Goal: Task Accomplishment & Management: Manage account settings

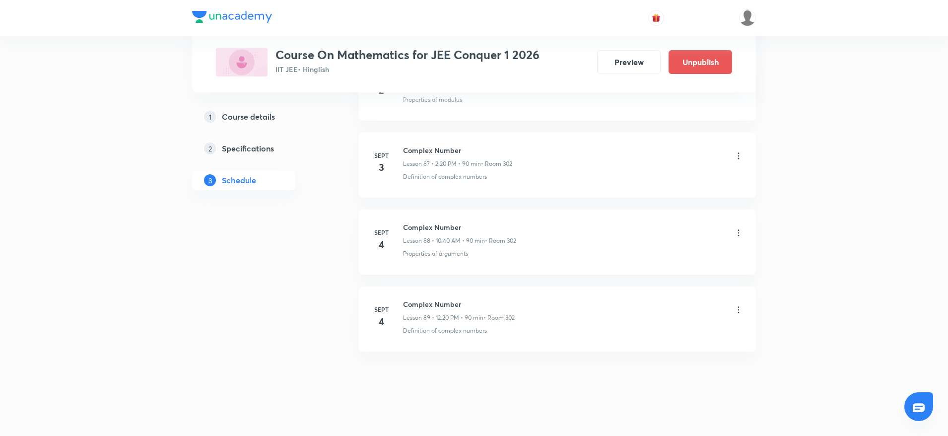
scroll to position [7208, 0]
click at [738, 224] on icon at bounding box center [739, 224] width 10 height 10
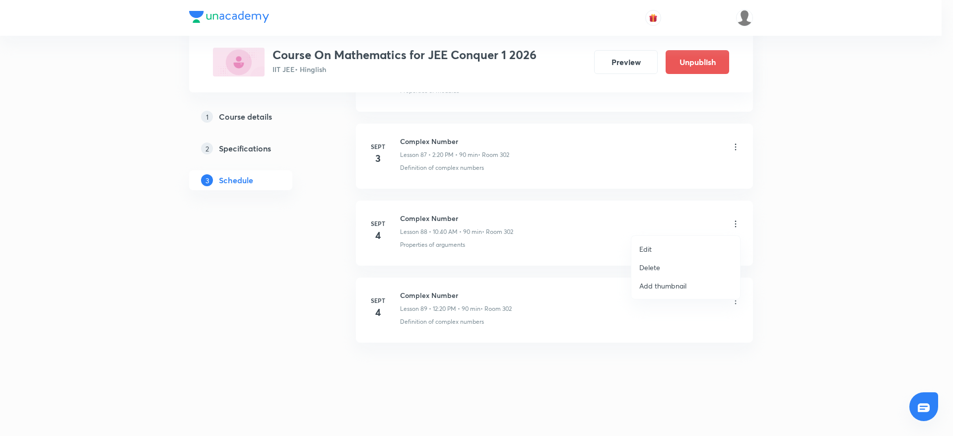
click at [660, 270] on p "Delete" at bounding box center [649, 267] width 21 height 10
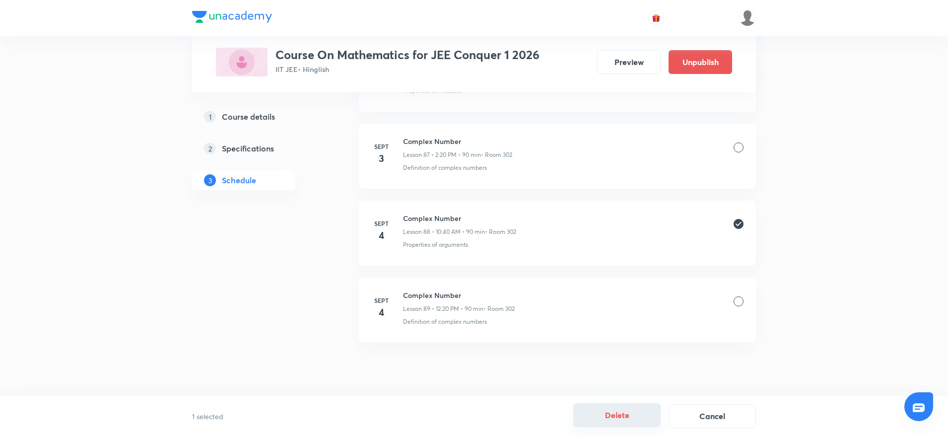
click at [618, 416] on button "Delete" at bounding box center [616, 415] width 87 height 24
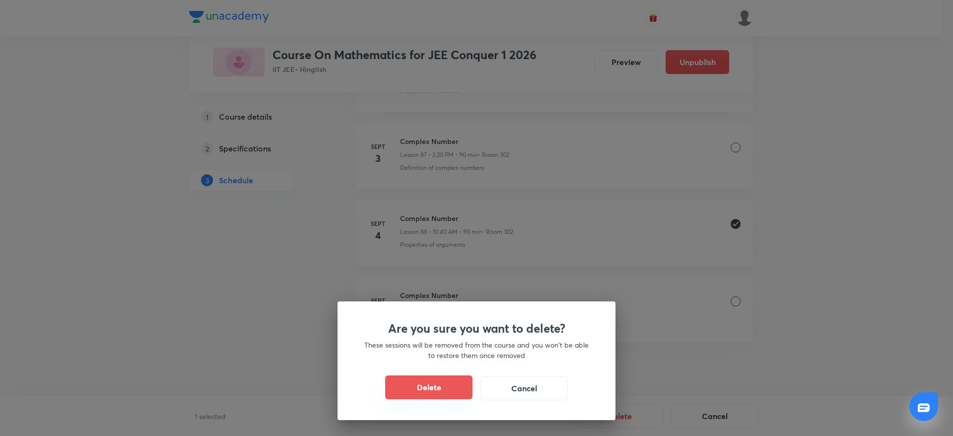
click at [459, 387] on button "Delete" at bounding box center [428, 387] width 87 height 24
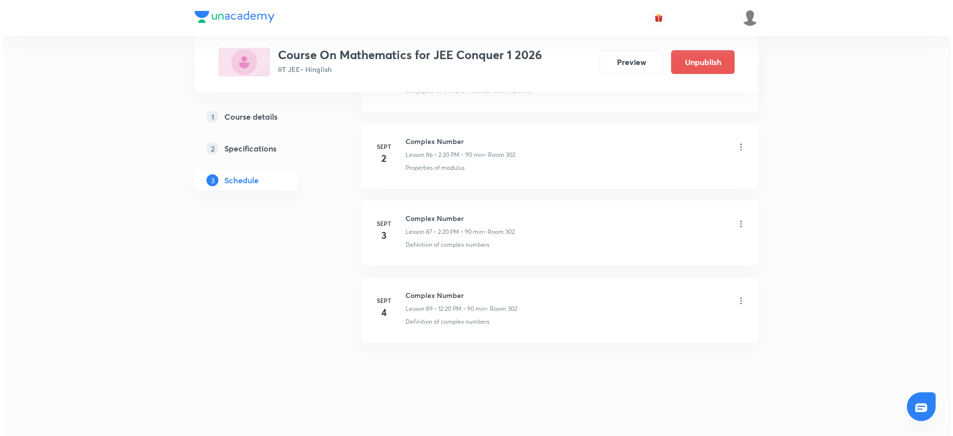
scroll to position [7131, 0]
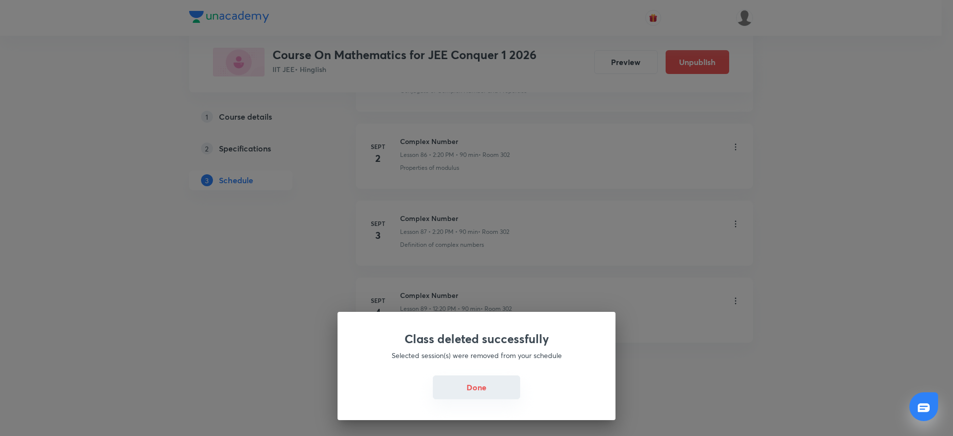
click at [477, 395] on button "Done" at bounding box center [476, 387] width 87 height 24
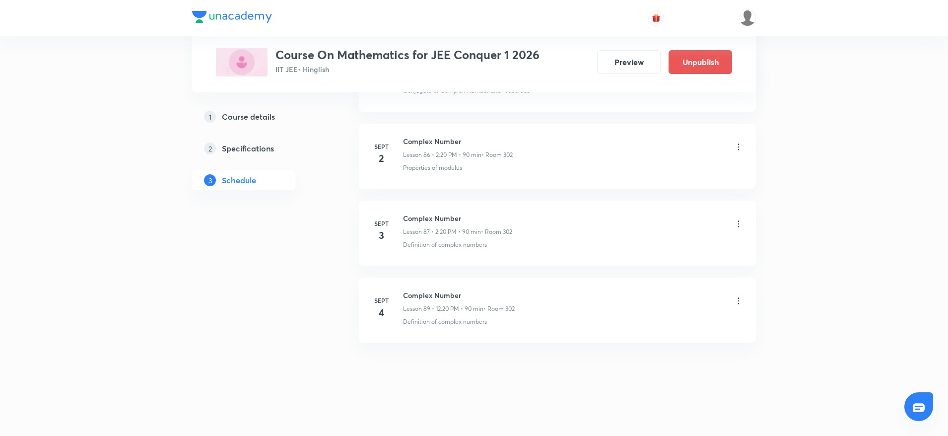
click at [736, 304] on icon at bounding box center [739, 301] width 10 height 10
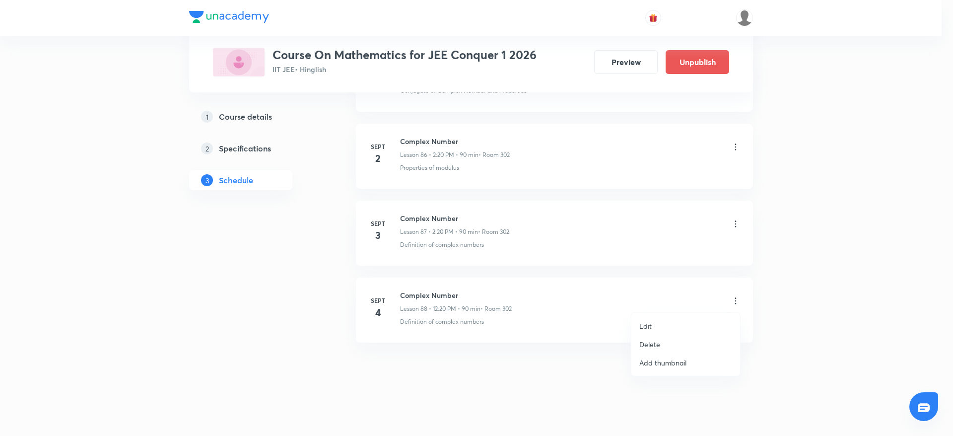
click at [658, 329] on li "Edit" at bounding box center [685, 326] width 109 height 18
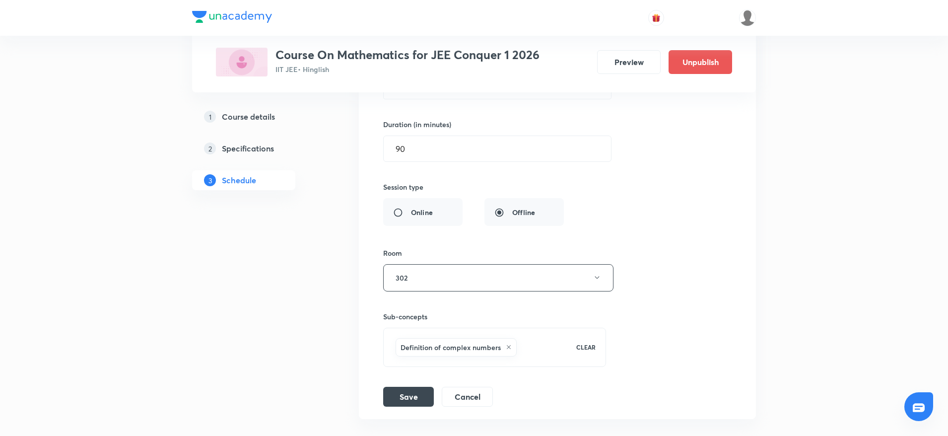
scroll to position [6749, 0]
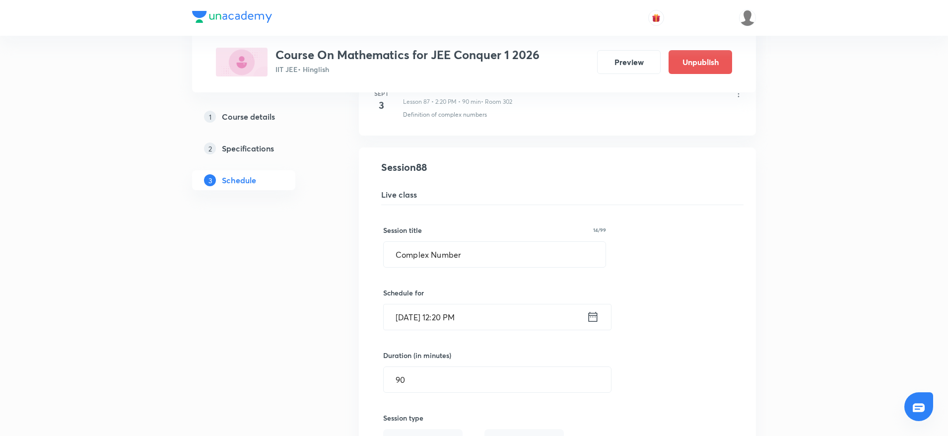
click at [417, 311] on input "[DATE] 12:20 PM" at bounding box center [485, 316] width 203 height 25
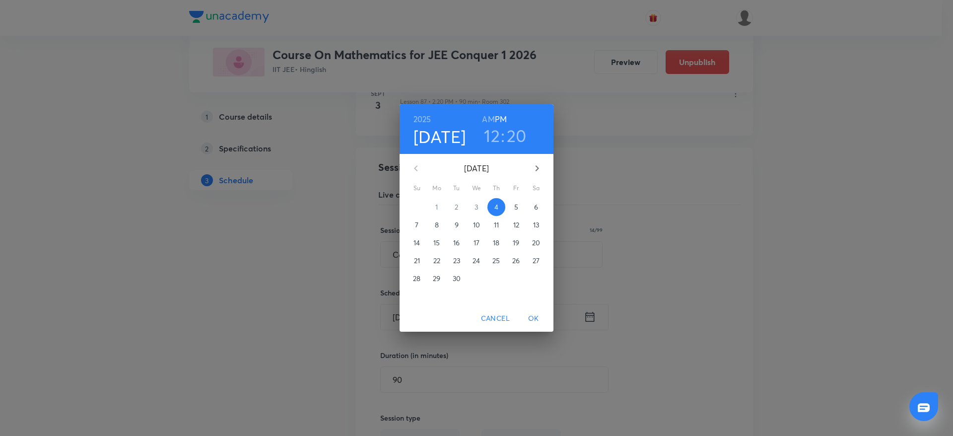
click at [533, 209] on span "6" at bounding box center [536, 207] width 18 height 10
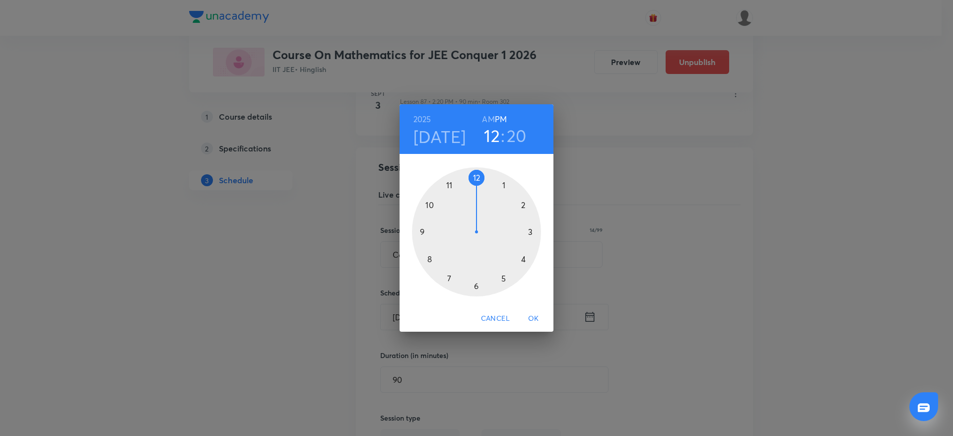
click at [541, 315] on span "OK" at bounding box center [534, 318] width 24 height 12
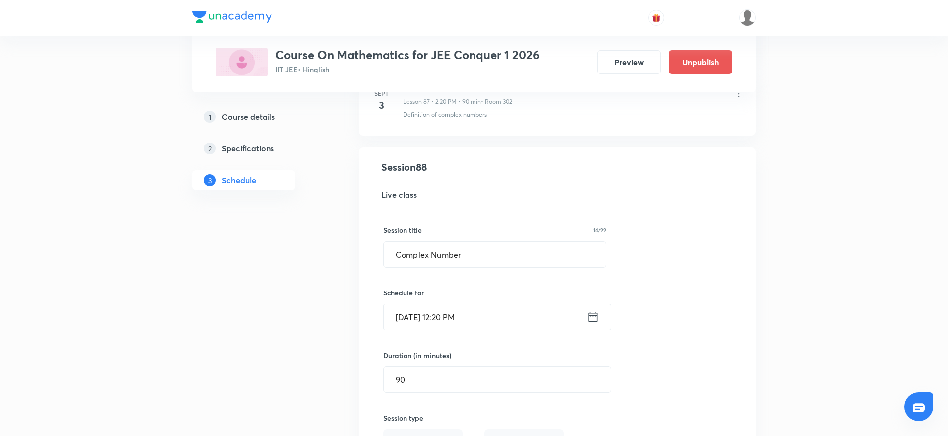
scroll to position [6844, 0]
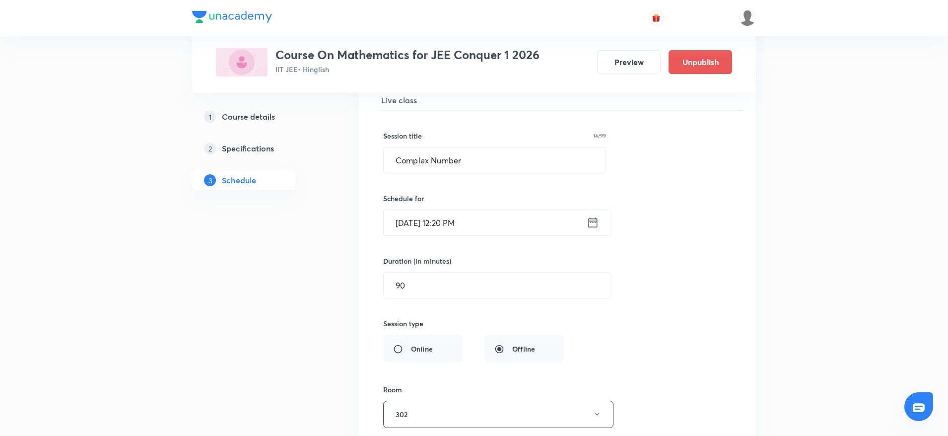
click at [471, 218] on input "Sept 6, 2025, 12:20 PM" at bounding box center [485, 222] width 203 height 25
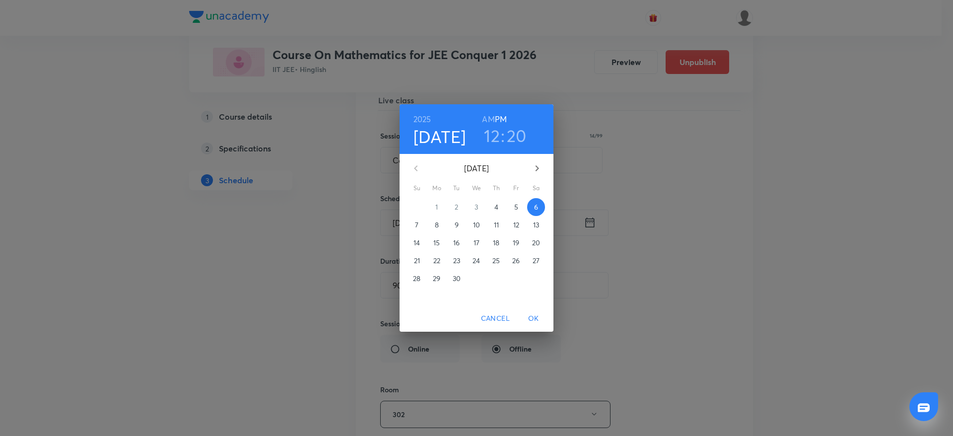
click at [491, 122] on h6 "AM" at bounding box center [488, 119] width 12 height 14
click at [490, 135] on h3 "12" at bounding box center [492, 135] width 16 height 21
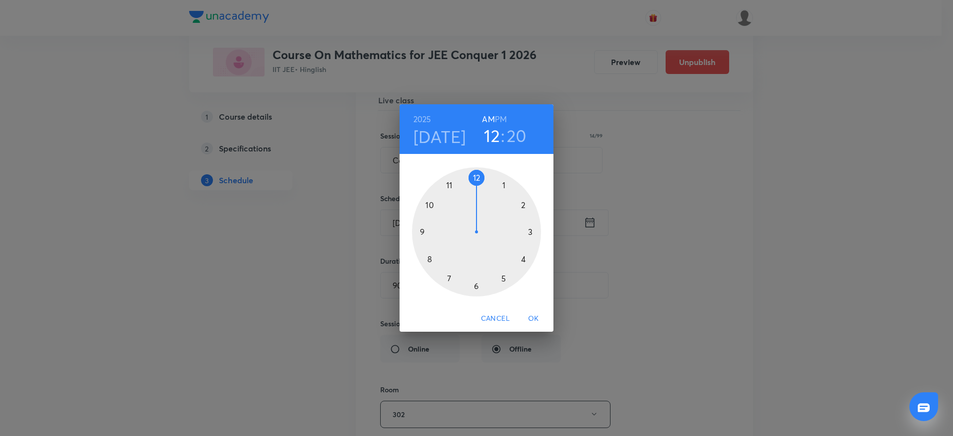
click at [424, 200] on div at bounding box center [476, 231] width 129 height 129
click at [425, 261] on div at bounding box center [476, 231] width 129 height 129
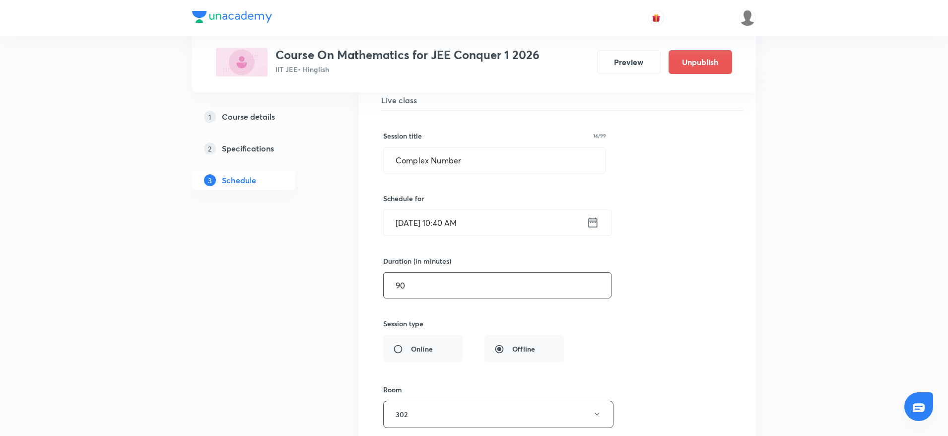
click at [445, 286] on input "90" at bounding box center [497, 285] width 227 height 25
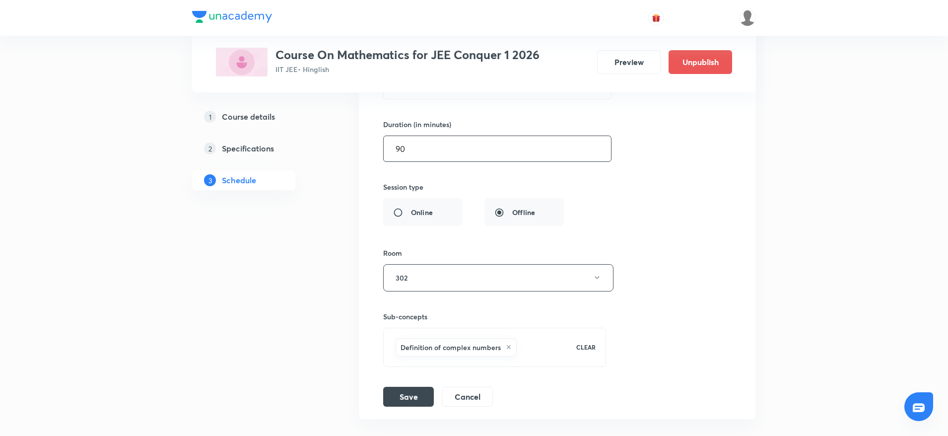
scroll to position [7057, 0]
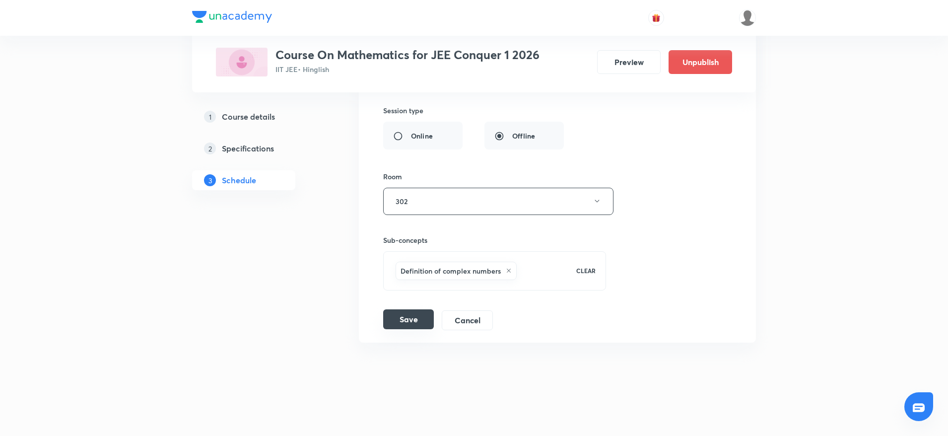
click at [410, 320] on button "Save" at bounding box center [408, 319] width 51 height 20
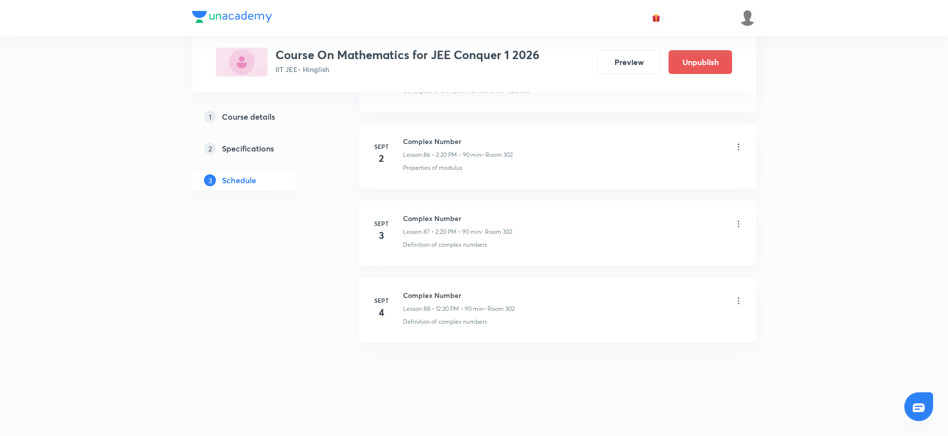
scroll to position [6675, 0]
click at [736, 303] on icon at bounding box center [739, 301] width 10 height 10
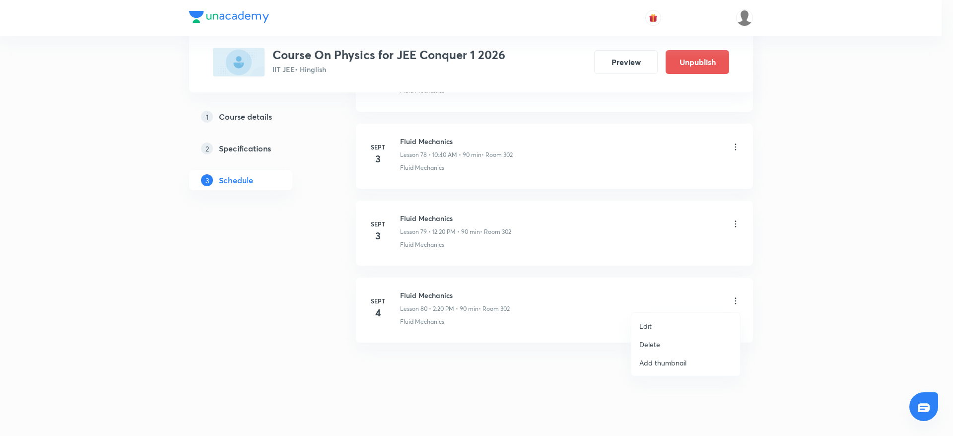
click at [645, 327] on p "Edit" at bounding box center [645, 326] width 12 height 10
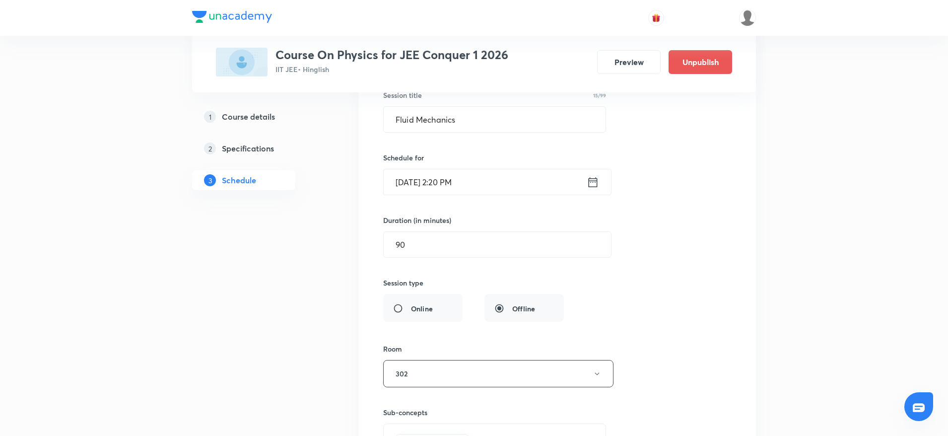
scroll to position [6143, 0]
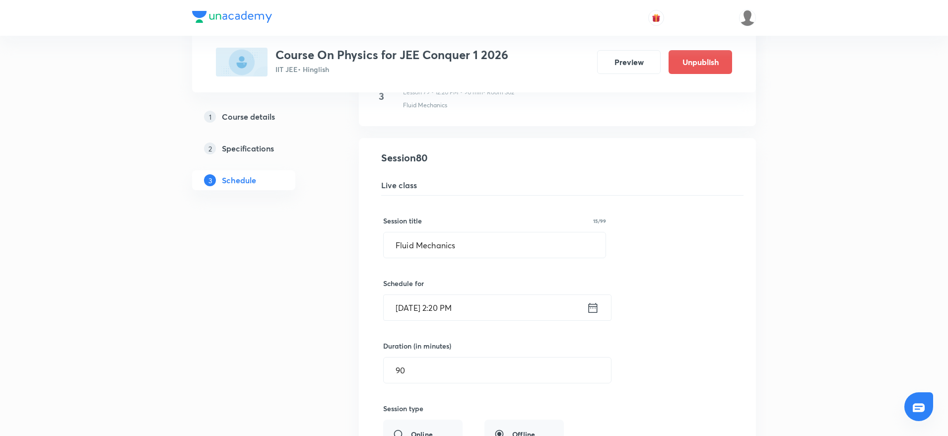
click at [451, 300] on input "[DATE] 2:20 PM" at bounding box center [485, 307] width 203 height 25
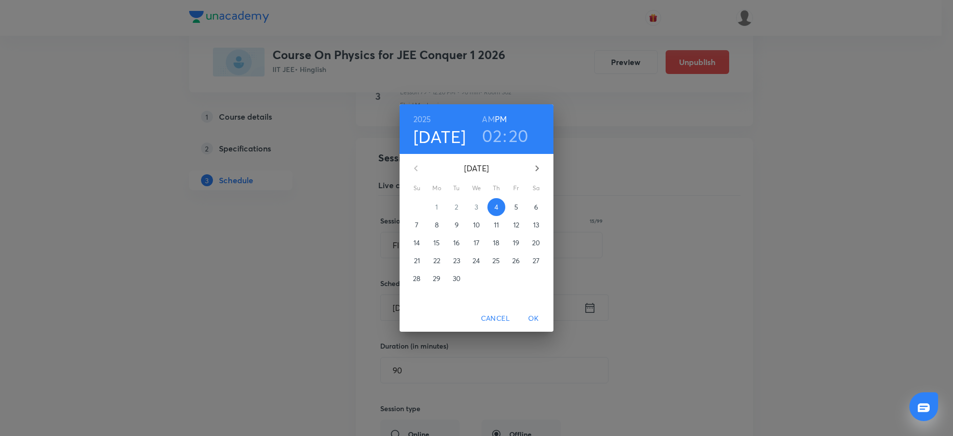
click at [486, 138] on h3 "02" at bounding box center [492, 135] width 20 height 21
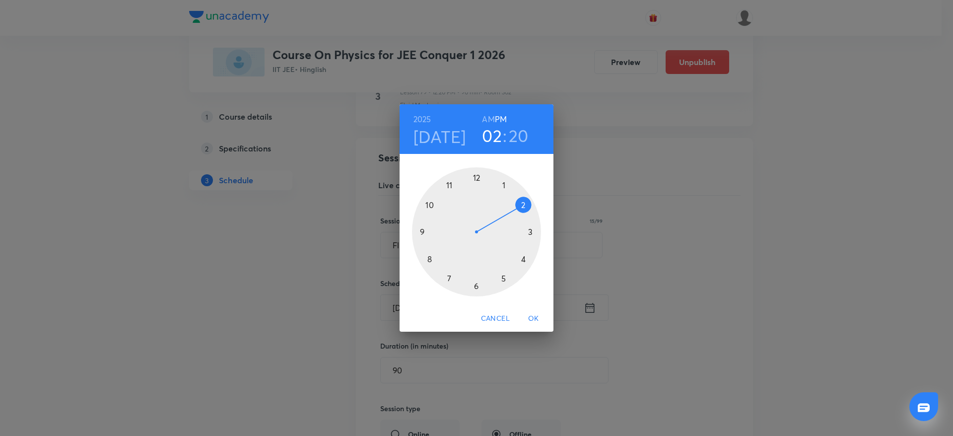
click at [476, 169] on div at bounding box center [476, 231] width 129 height 129
click at [535, 311] on button "OK" at bounding box center [534, 318] width 32 height 18
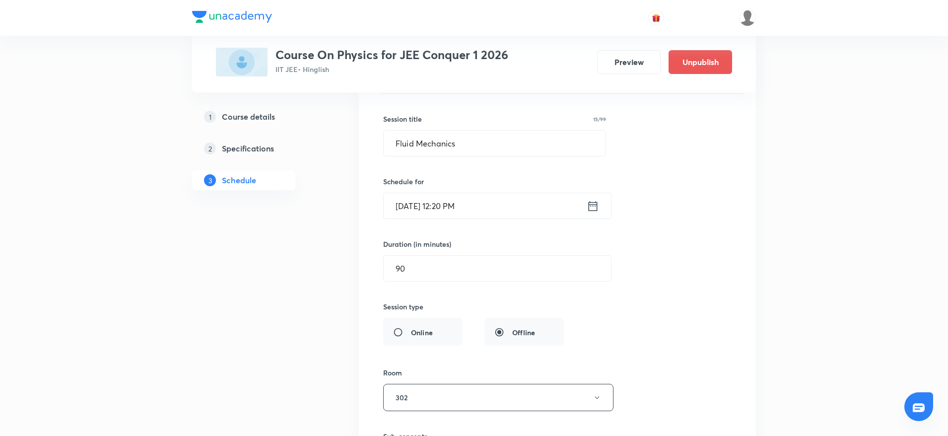
scroll to position [6441, 0]
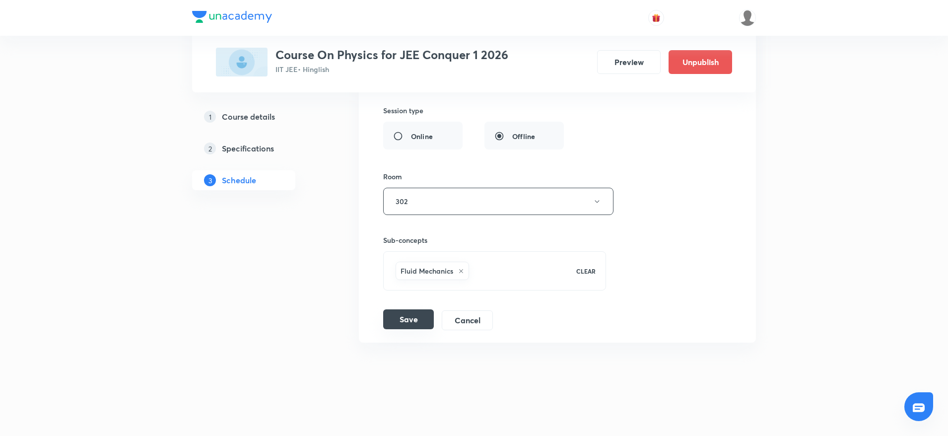
click at [416, 315] on button "Save" at bounding box center [408, 319] width 51 height 20
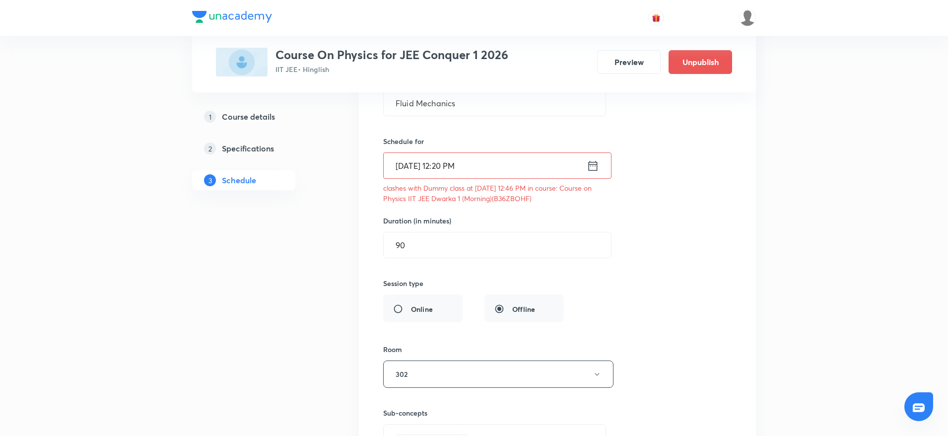
scroll to position [6457, 0]
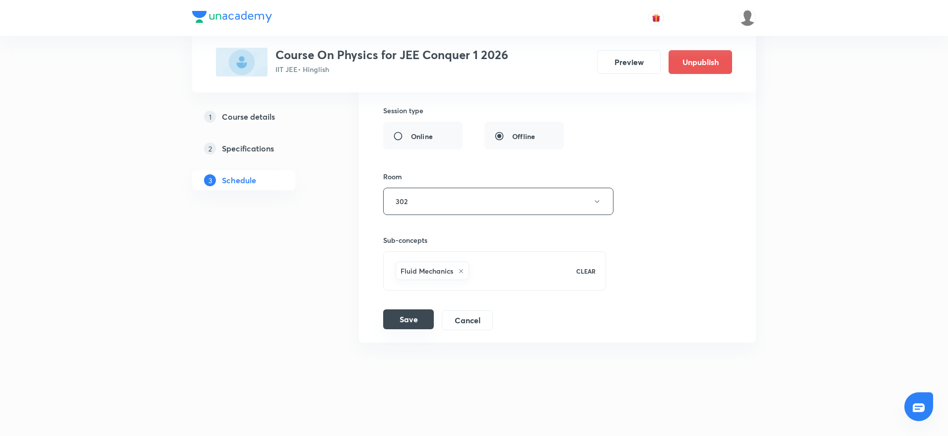
click at [418, 321] on button "Save" at bounding box center [408, 319] width 51 height 20
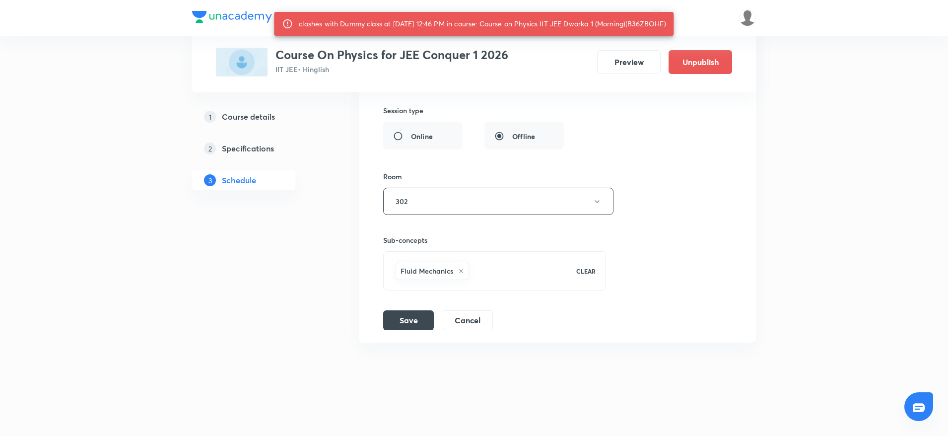
click at [661, 23] on div "clashes with Dummy class at 04 Sep 2025 12:46 PM in course: Course on Physics I…" at bounding box center [482, 24] width 367 height 18
copy div "B36ZBOHF"
click at [474, 326] on button "Cancel" at bounding box center [467, 319] width 51 height 20
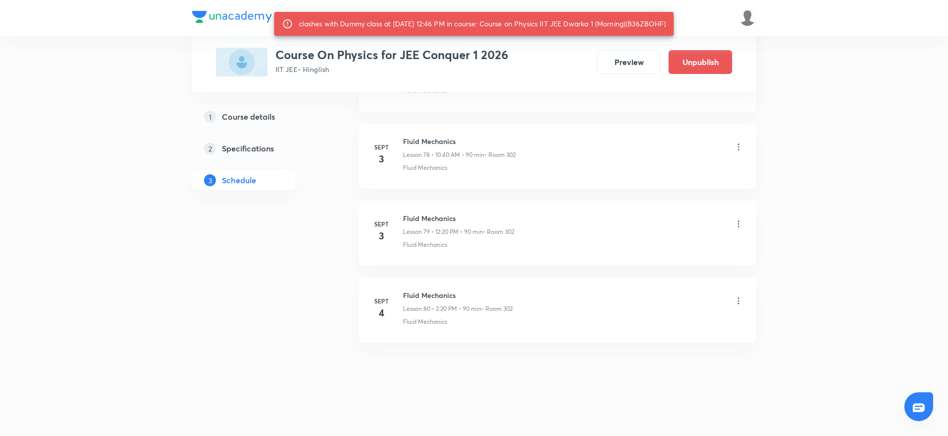
scroll to position [6059, 0]
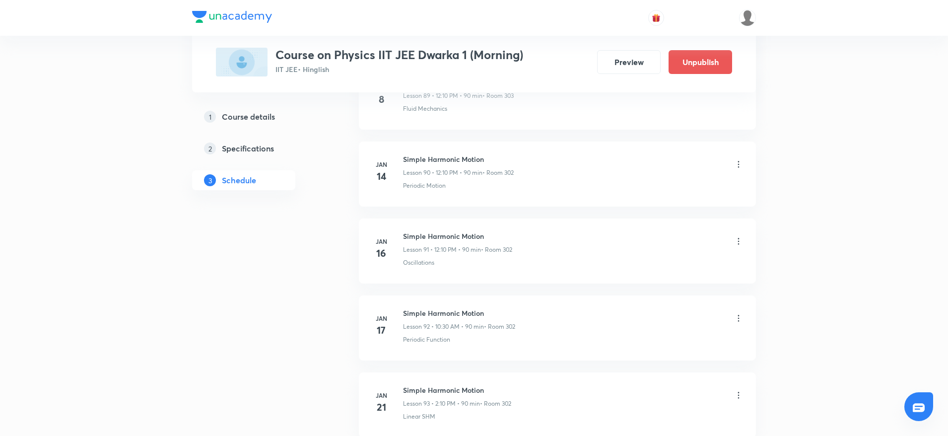
scroll to position [8593, 0]
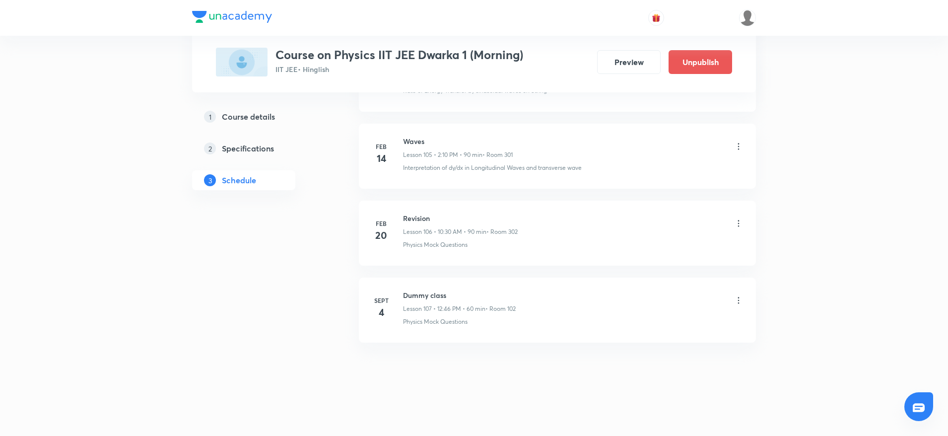
click at [736, 298] on icon at bounding box center [739, 300] width 10 height 10
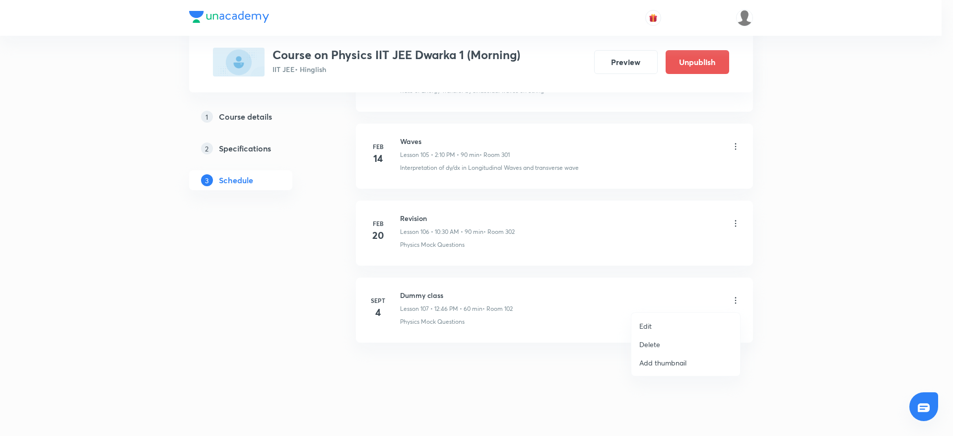
click at [653, 343] on p "Delete" at bounding box center [649, 344] width 21 height 10
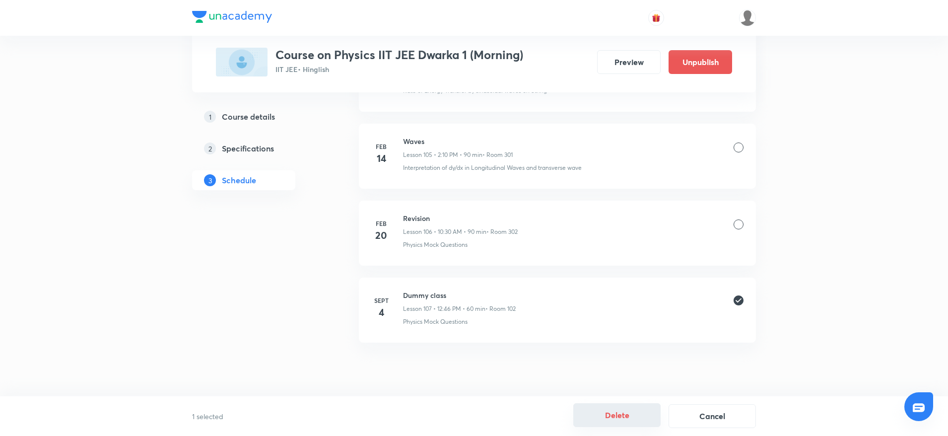
click at [604, 415] on button "Delete" at bounding box center [616, 415] width 87 height 24
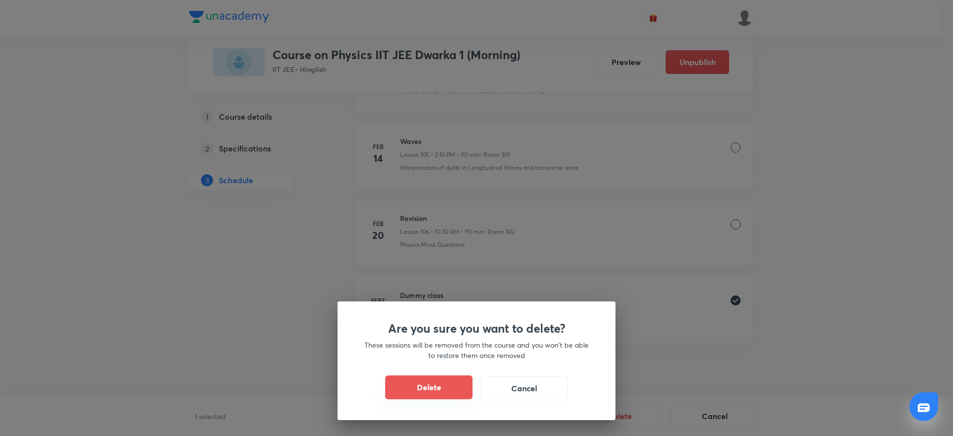
click at [457, 391] on button "Delete" at bounding box center [428, 387] width 87 height 24
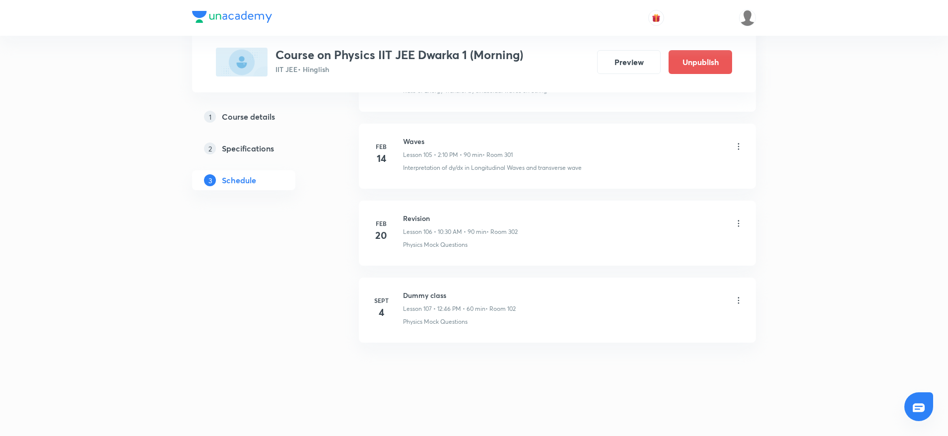
scroll to position [8516, 0]
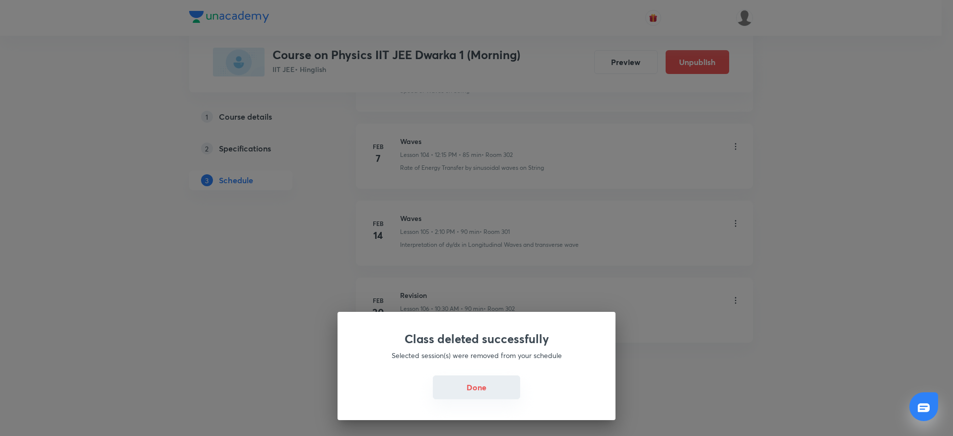
click at [493, 389] on button "Done" at bounding box center [476, 387] width 87 height 24
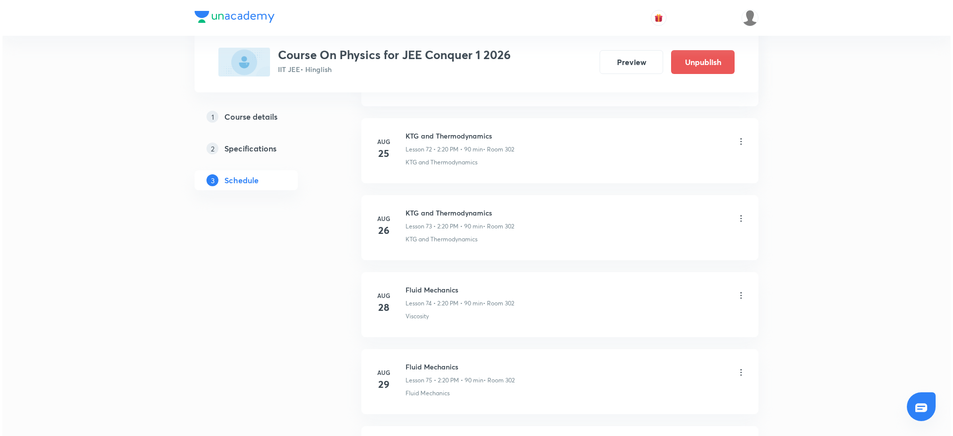
scroll to position [6515, 0]
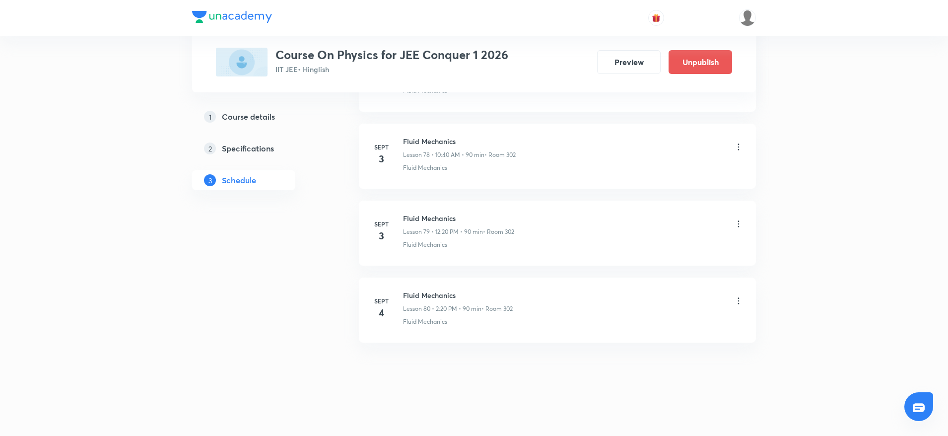
click at [742, 298] on icon at bounding box center [739, 301] width 10 height 10
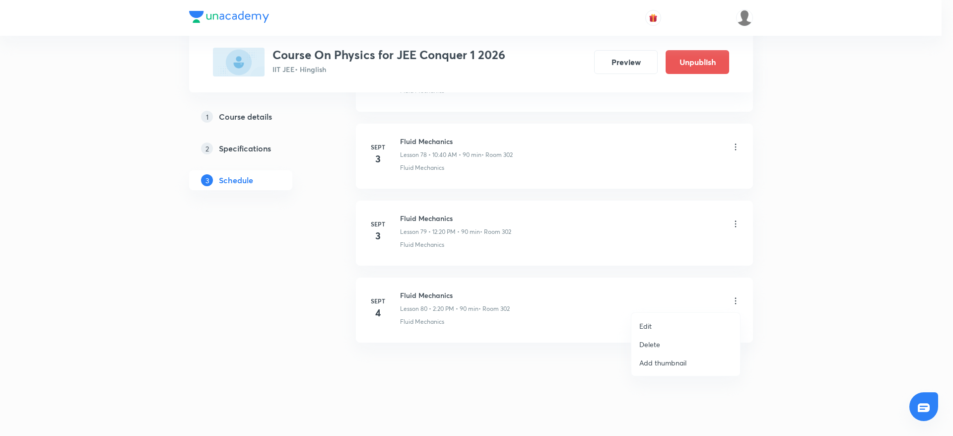
click at [644, 322] on p "Edit" at bounding box center [645, 326] width 12 height 10
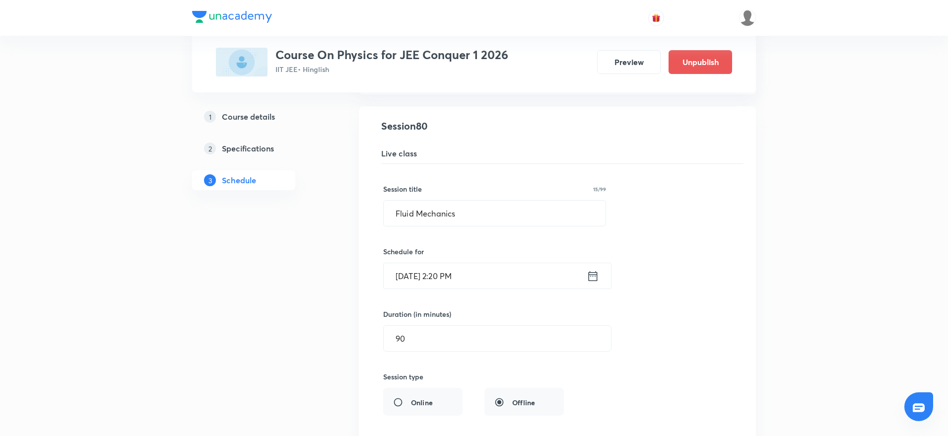
scroll to position [6143, 0]
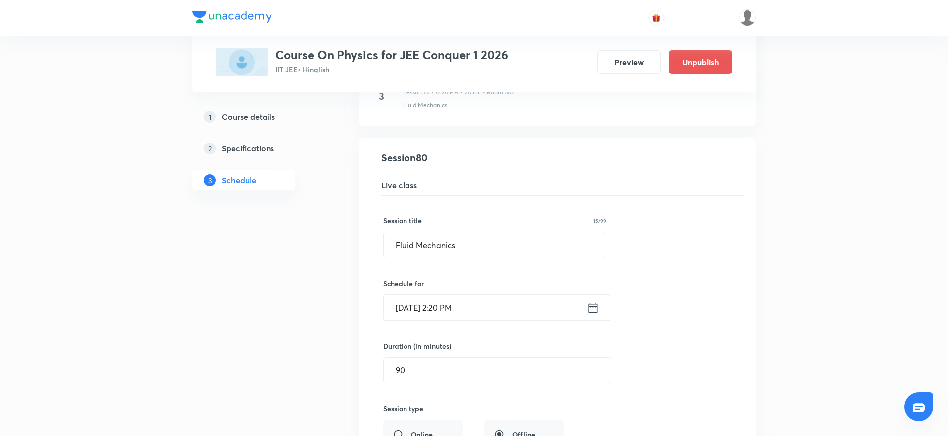
click at [447, 307] on input "[DATE] 2:20 PM" at bounding box center [485, 307] width 203 height 25
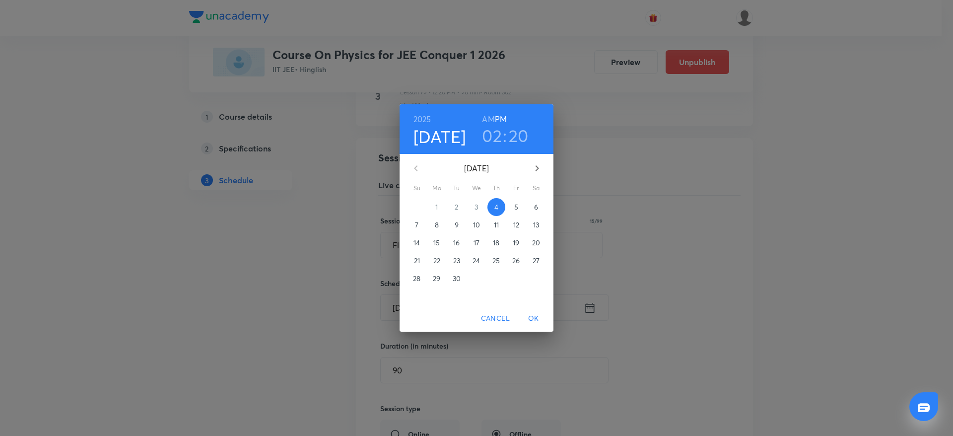
click at [491, 137] on h3 "02" at bounding box center [492, 135] width 20 height 21
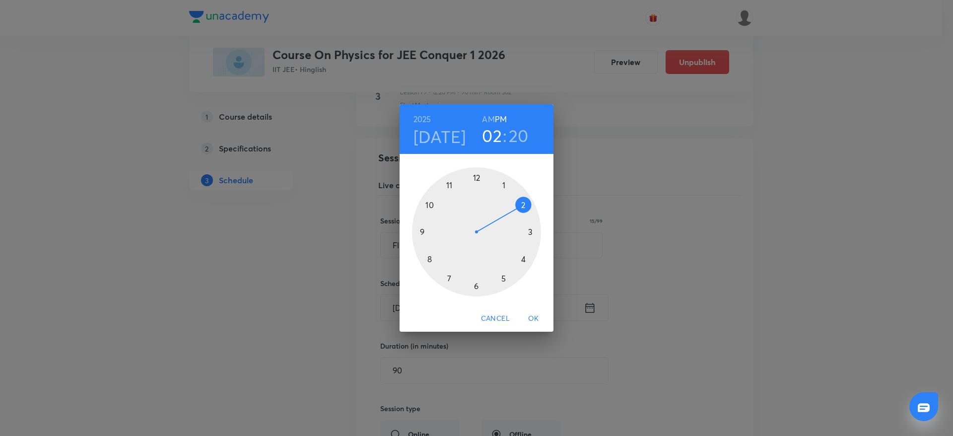
click at [477, 169] on div at bounding box center [476, 231] width 129 height 129
click at [535, 316] on span "OK" at bounding box center [534, 318] width 24 height 12
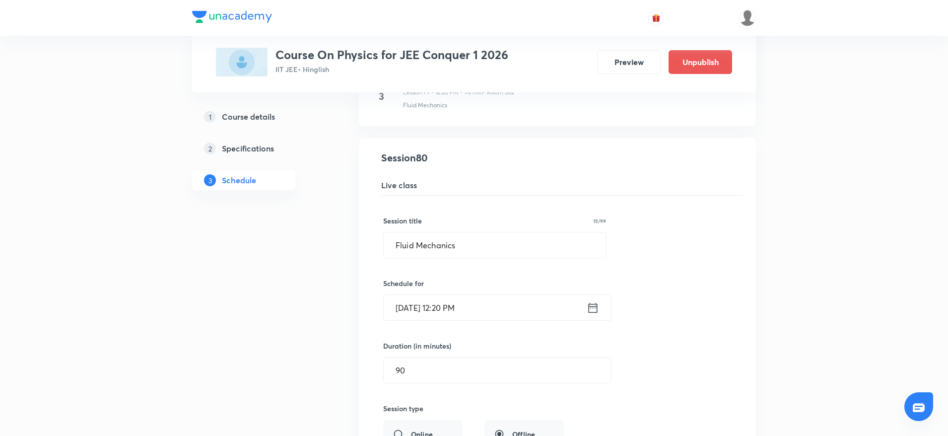
scroll to position [6441, 0]
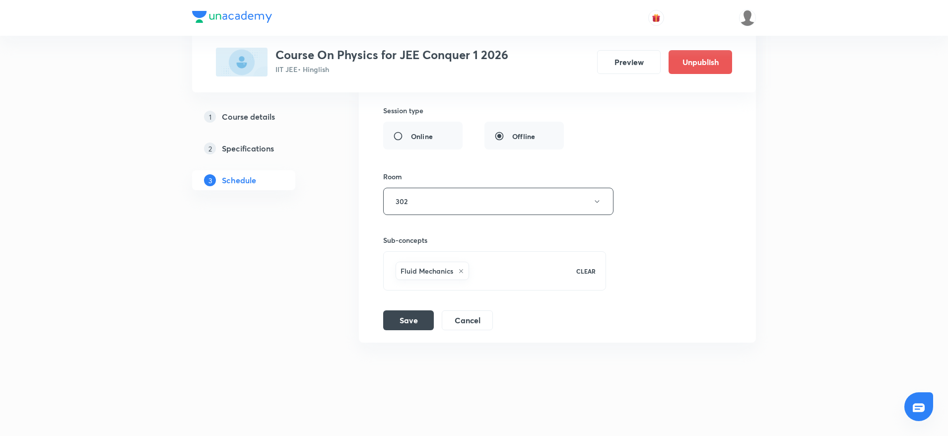
click at [410, 330] on li "Fluid Mechanics Lesson 80 • Room 302 Fluid Mechanics Session 80 Live class Sess…" at bounding box center [557, 91] width 397 height 502
click at [413, 320] on button "Save" at bounding box center [408, 319] width 51 height 20
